Goal: Task Accomplishment & Management: Complete application form

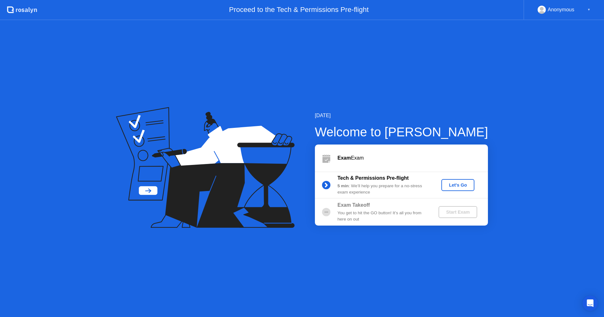
click at [448, 181] on button "Let's Go" at bounding box center [457, 185] width 33 height 12
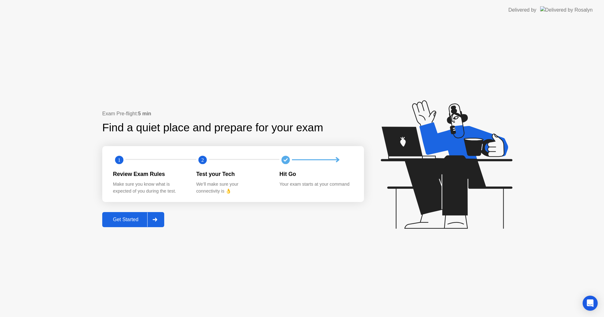
click at [108, 222] on div "Get Started" at bounding box center [125, 220] width 43 height 6
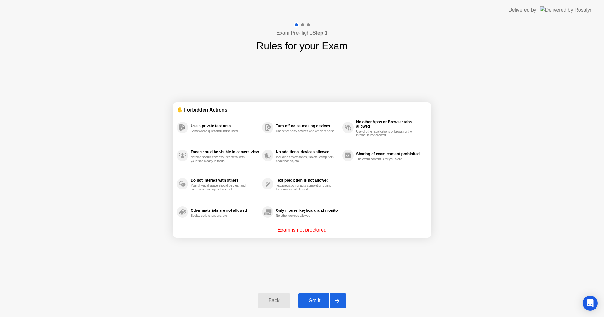
click at [305, 303] on div "Got it" at bounding box center [315, 301] width 30 height 6
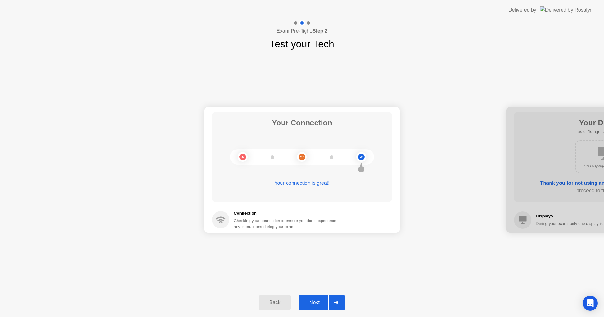
click at [305, 303] on div "Next" at bounding box center [314, 303] width 28 height 6
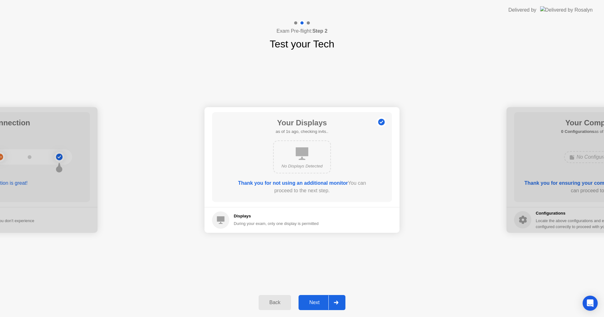
click at [305, 303] on div "Next" at bounding box center [314, 303] width 28 height 6
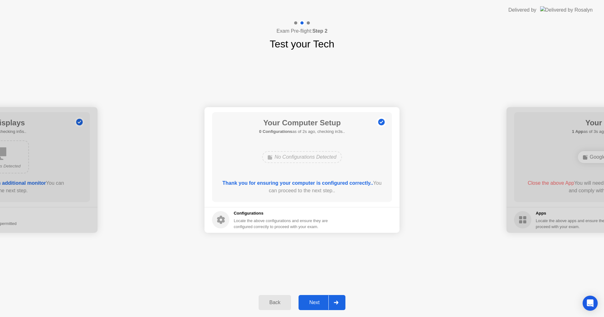
click at [305, 303] on div "Next" at bounding box center [314, 303] width 28 height 6
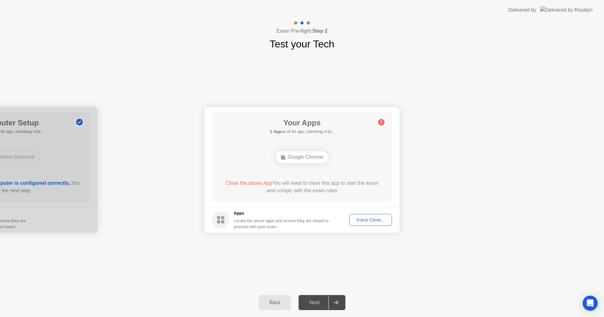
click at [365, 223] on div "Force Close..." at bounding box center [370, 220] width 38 height 5
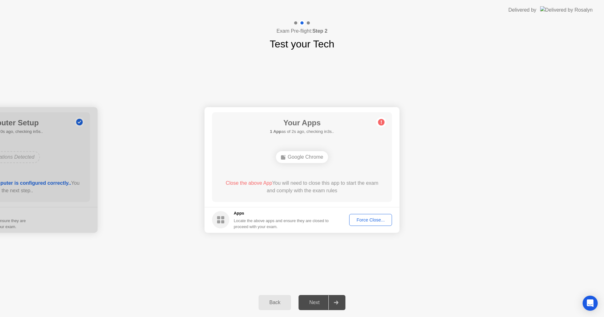
click at [372, 223] on div "Force Close..." at bounding box center [370, 220] width 38 height 5
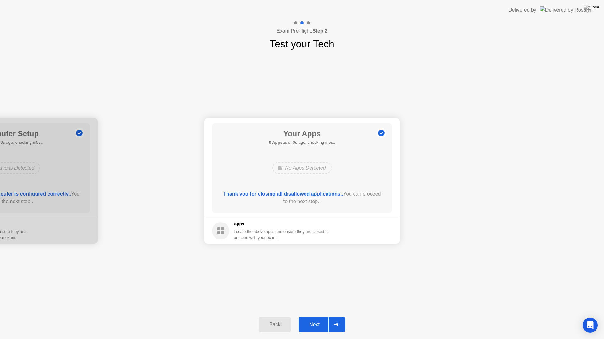
drag, startPoint x: 330, startPoint y: 192, endPoint x: 330, endPoint y: 200, distance: 7.2
click at [308, 317] on div "Next" at bounding box center [314, 325] width 28 height 6
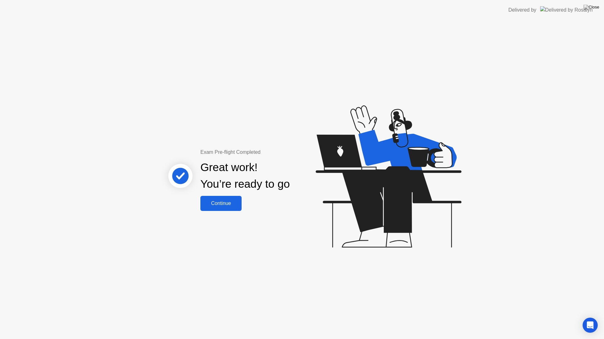
click at [215, 208] on button "Continue" at bounding box center [220, 203] width 41 height 15
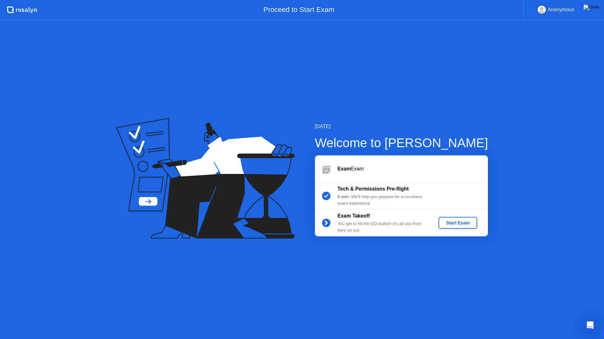
click at [457, 225] on div "Start Exam" at bounding box center [458, 223] width 34 height 5
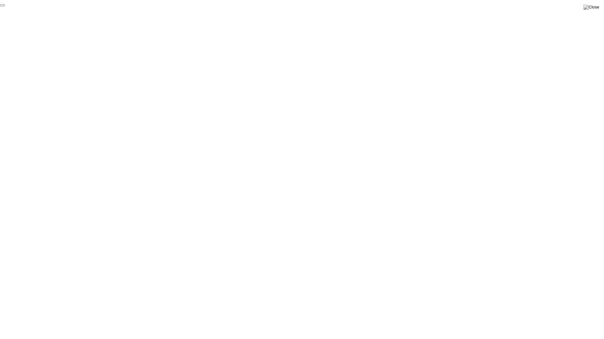
click div "End Proctoring Session"
